Goal: Task Accomplishment & Management: Use online tool/utility

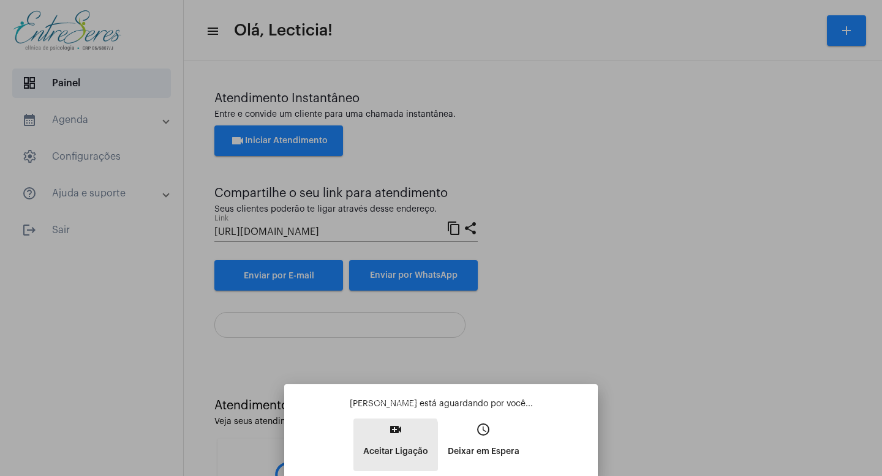
click at [367, 449] on p "Aceitar Ligação" at bounding box center [395, 452] width 65 height 22
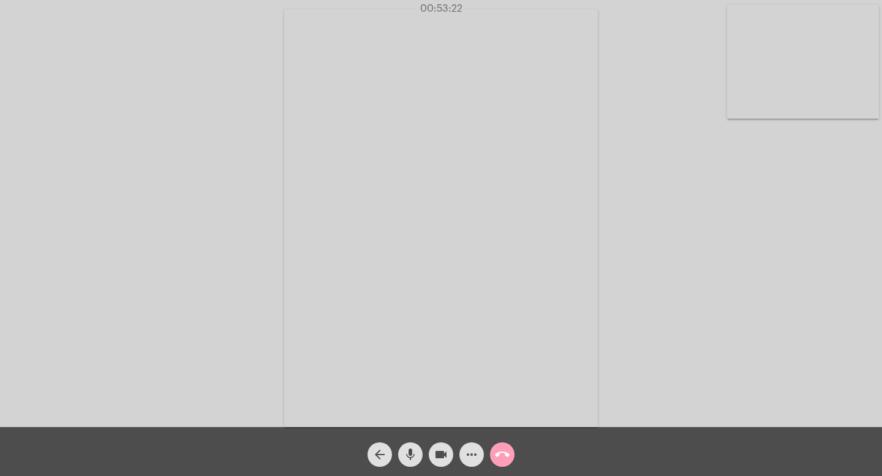
click at [496, 453] on mat-icon "call_end" at bounding box center [502, 455] width 15 height 15
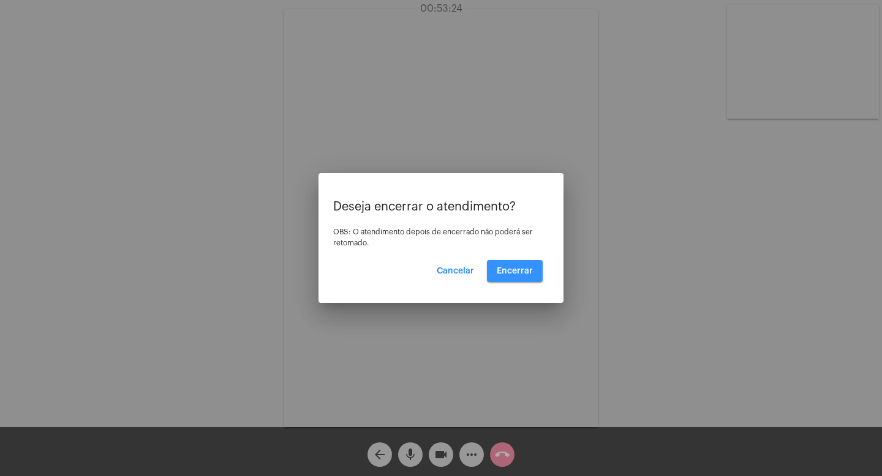
click at [517, 267] on span "Encerrar" at bounding box center [515, 271] width 36 height 9
